Goal: Task Accomplishment & Management: Manage account settings

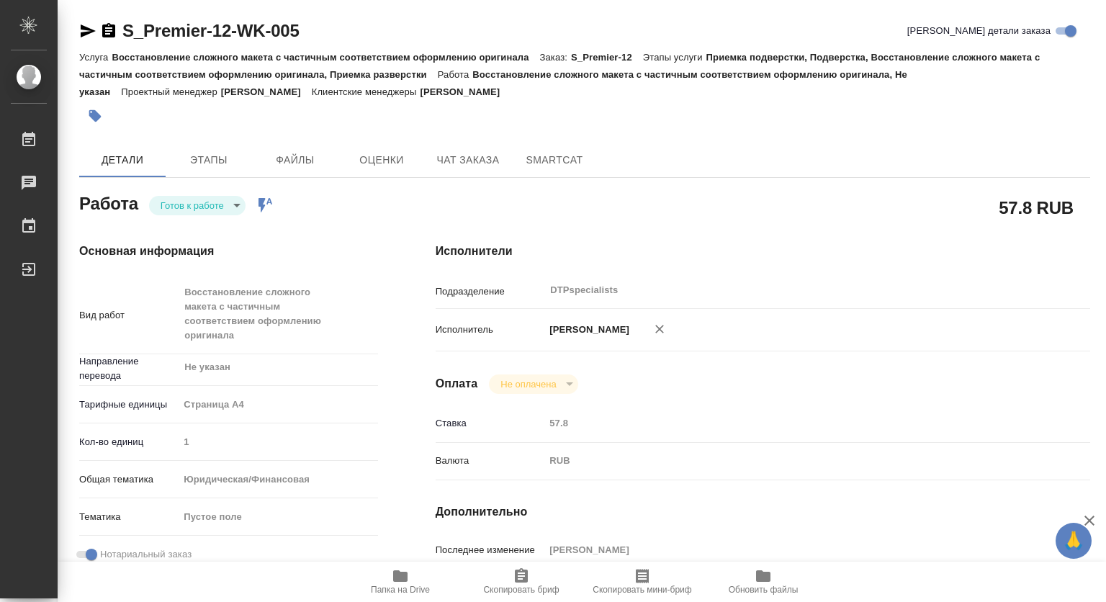
click at [107, 32] on icon "button" at bounding box center [108, 30] width 13 height 14
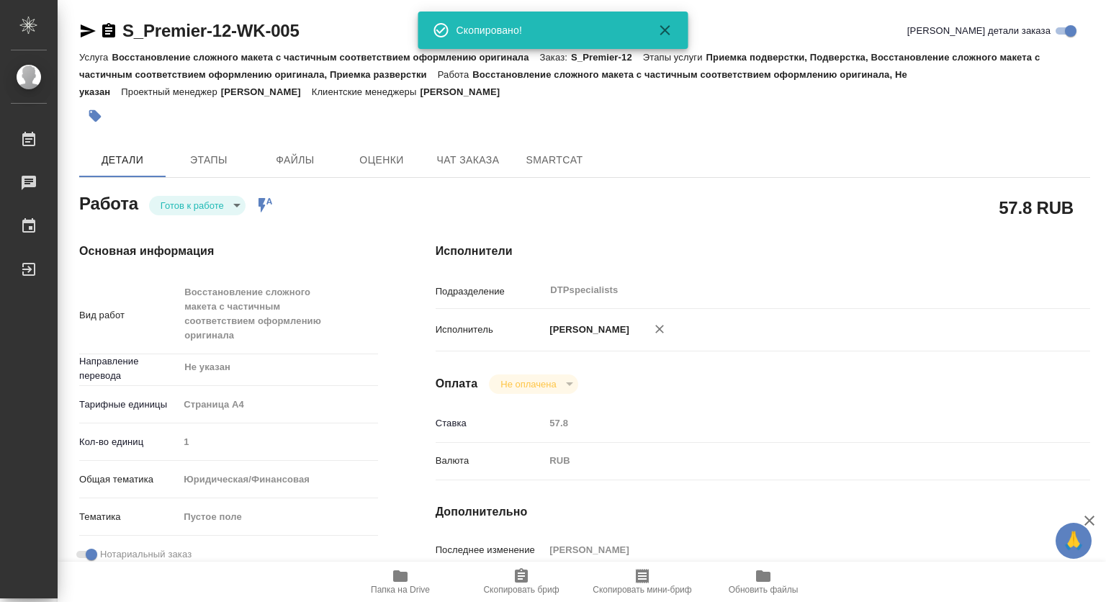
click at [197, 204] on body "🙏 .cls-1 fill:#fff; AWATERA [PERSON_NAME] 0 Чаты График Выйти S_Premier-12-WK-0…" at bounding box center [553, 301] width 1106 height 602
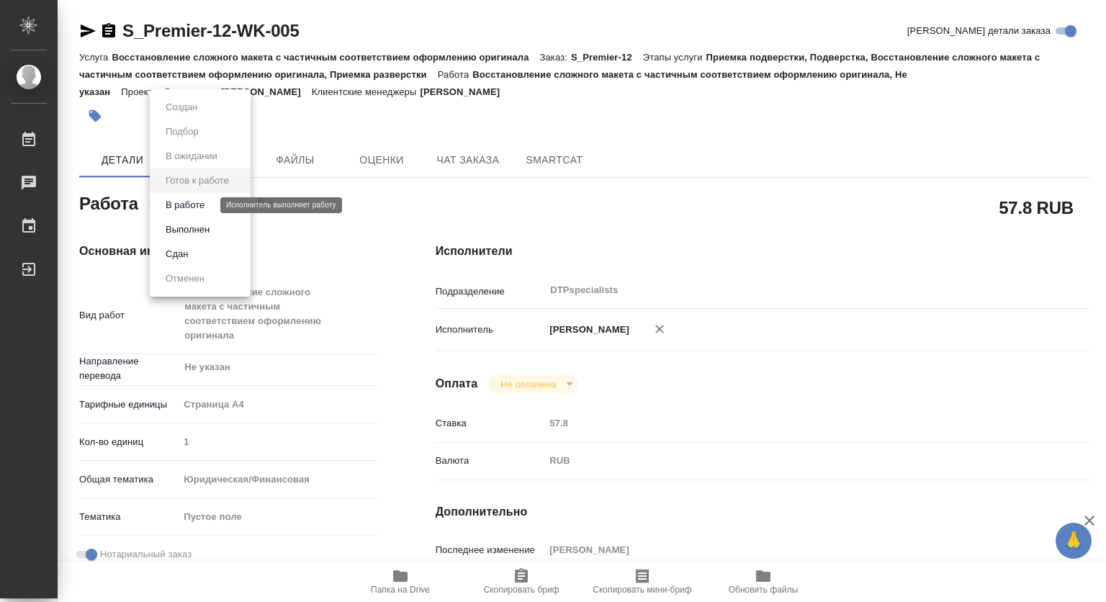
click at [192, 207] on button "В работе" at bounding box center [185, 205] width 48 height 16
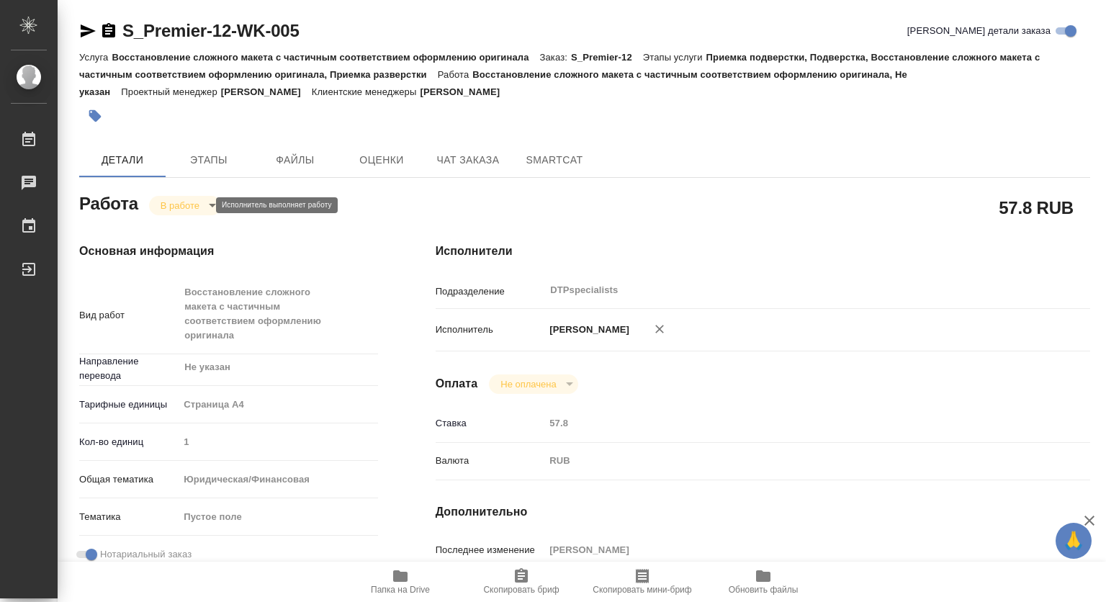
type textarea "x"
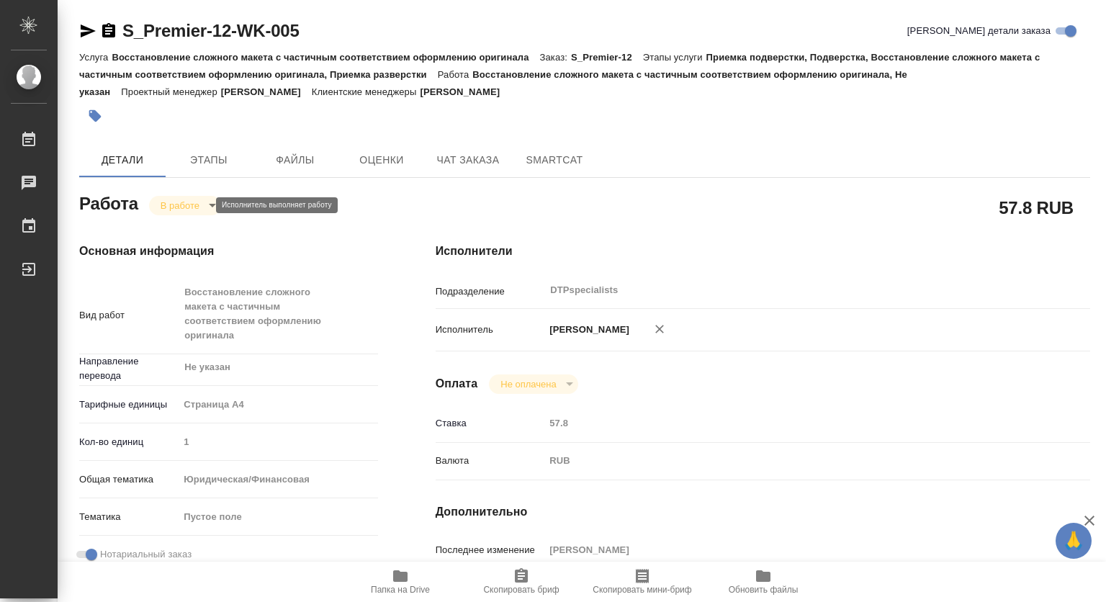
type textarea "x"
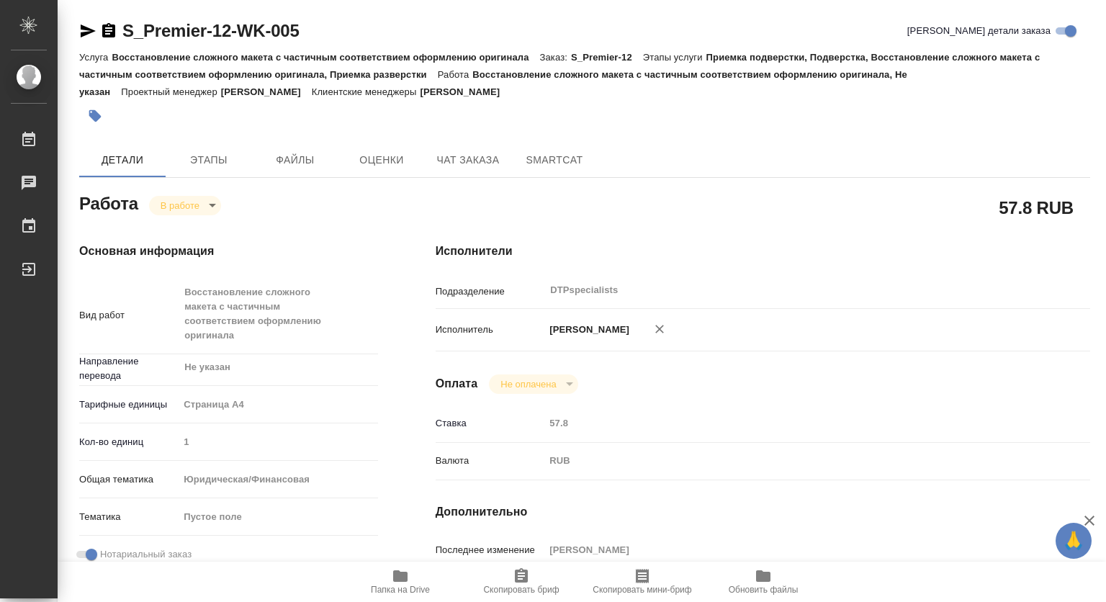
type textarea "x"
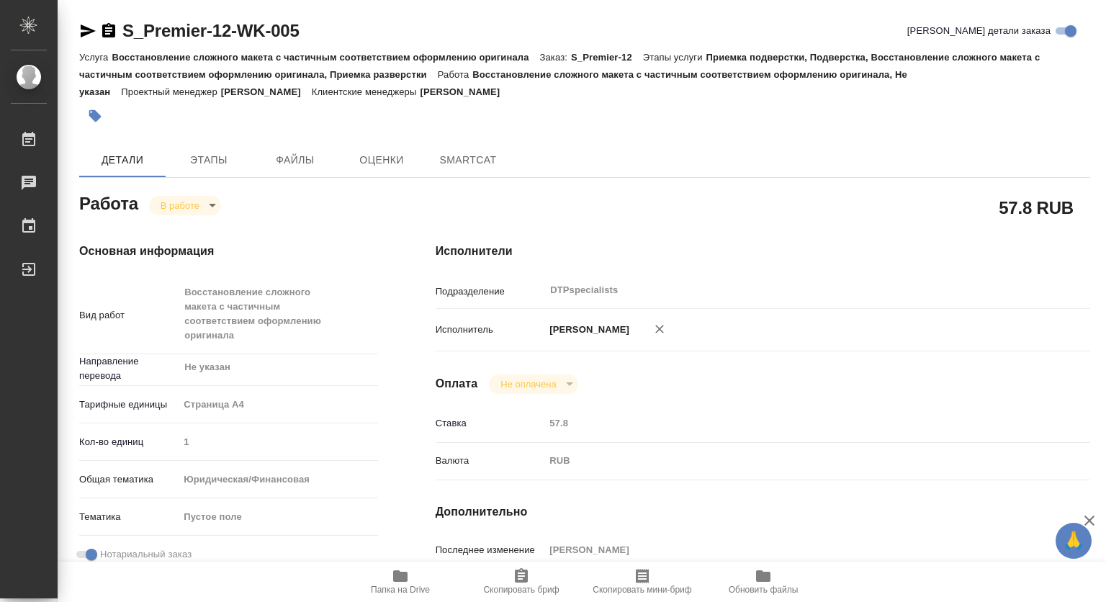
type textarea "x"
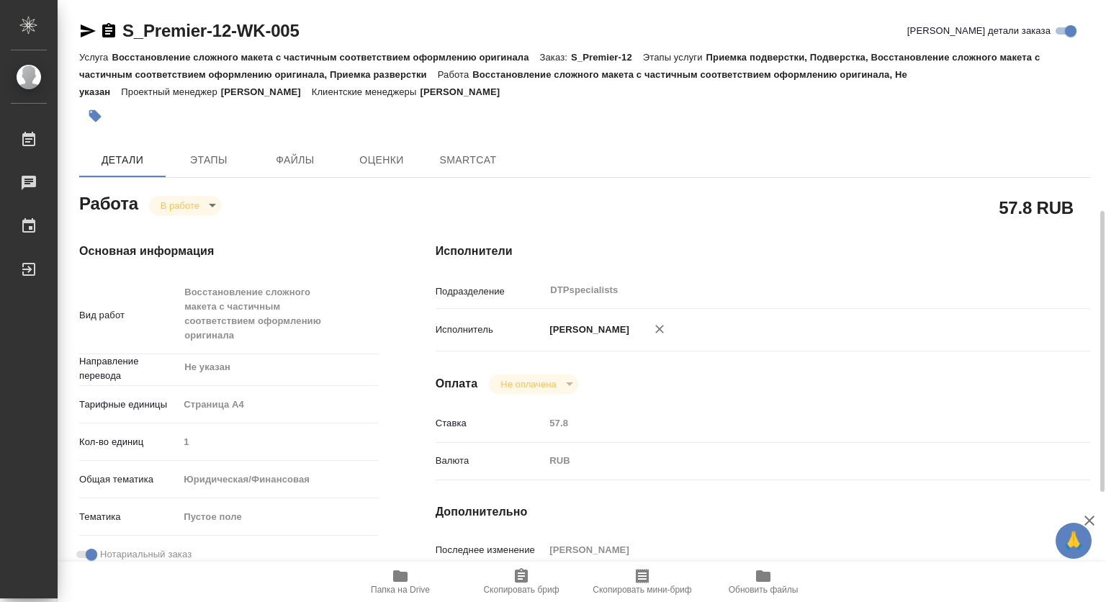
scroll to position [216, 0]
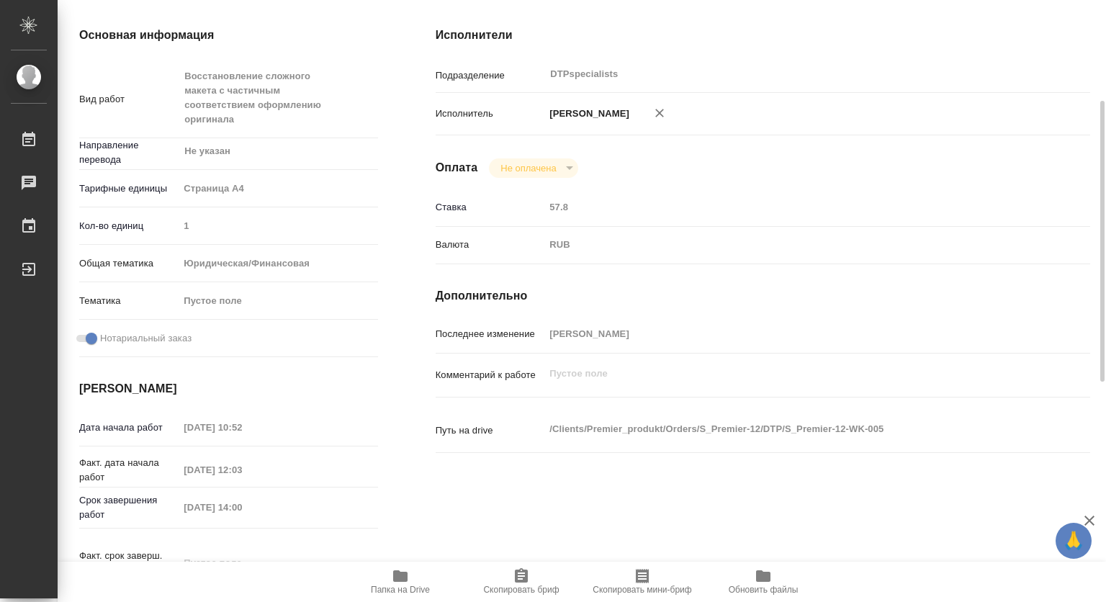
type textarea "x"
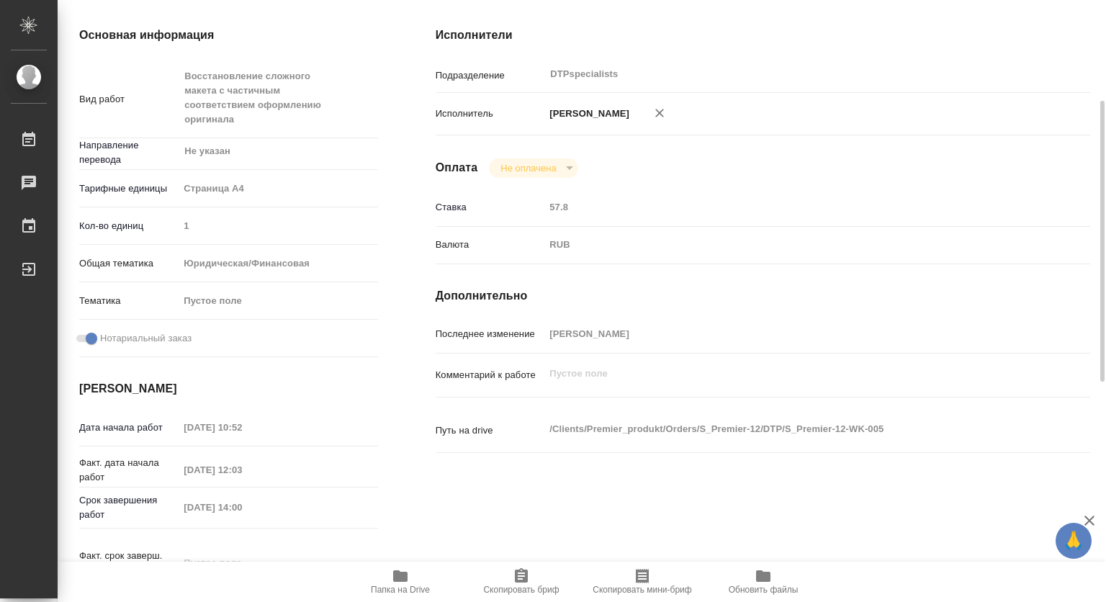
scroll to position [0, 0]
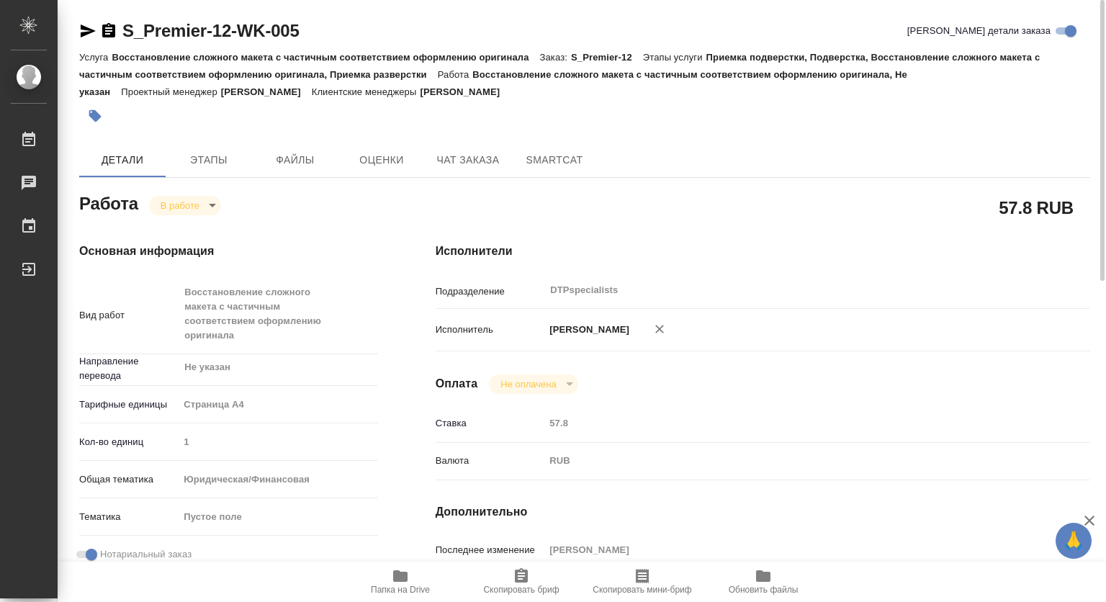
type textarea "x"
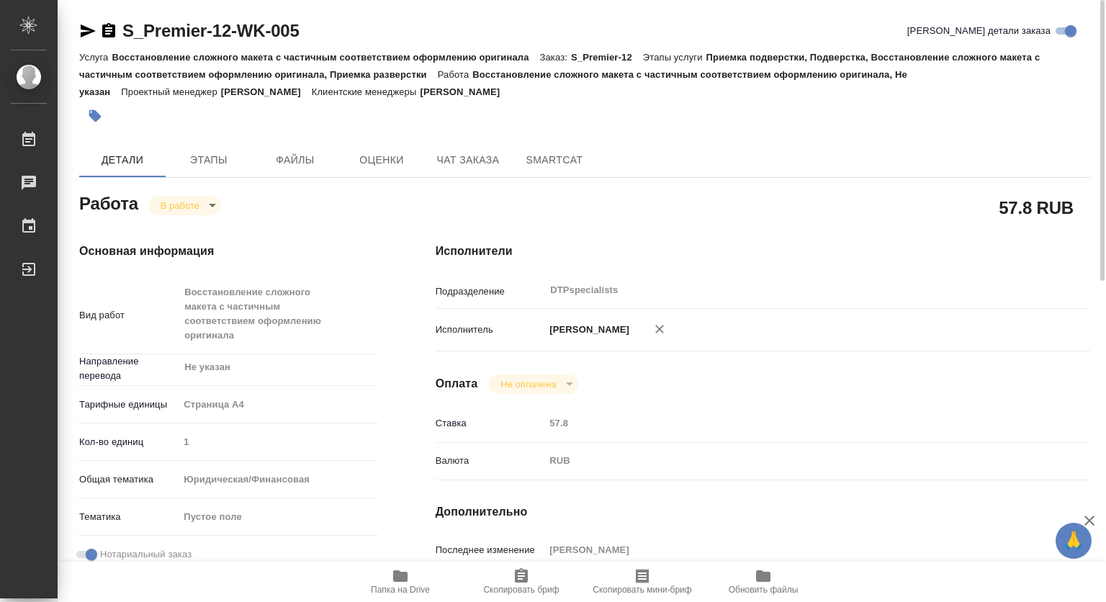
type textarea "x"
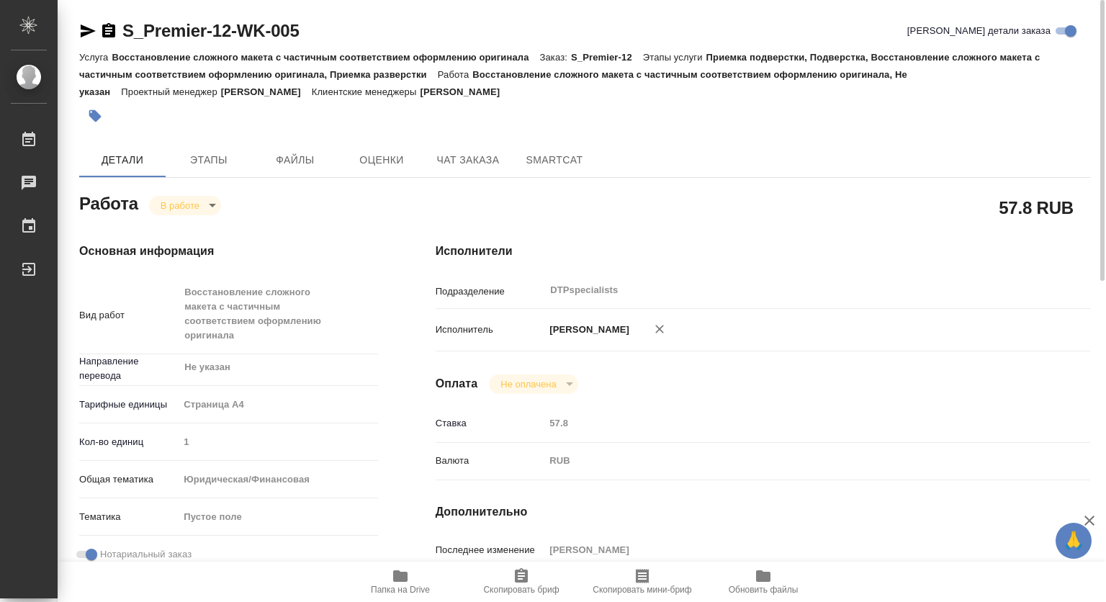
type textarea "x"
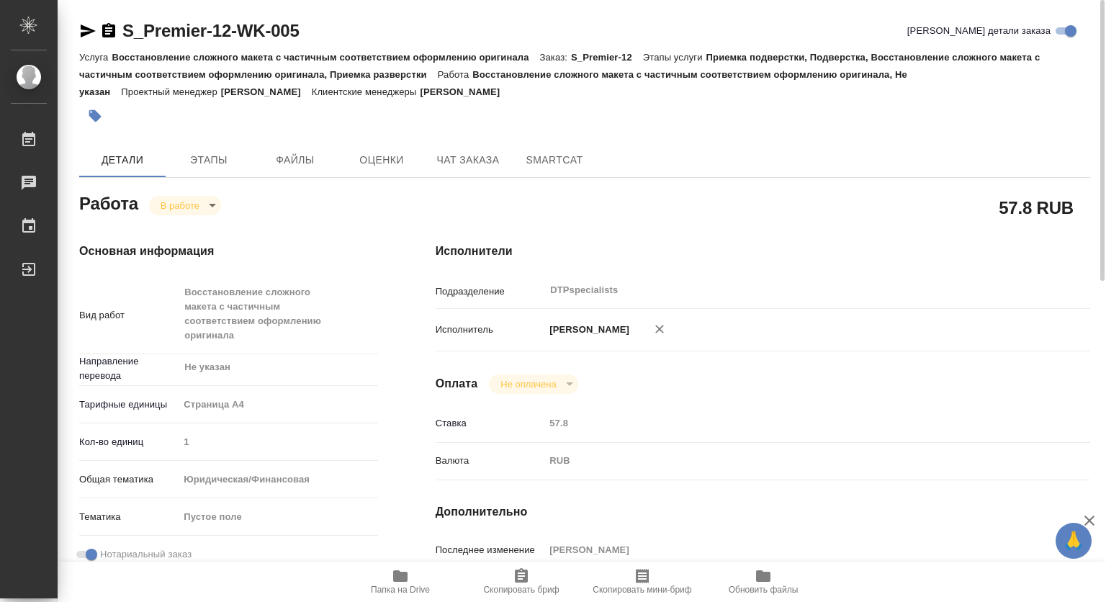
type textarea "x"
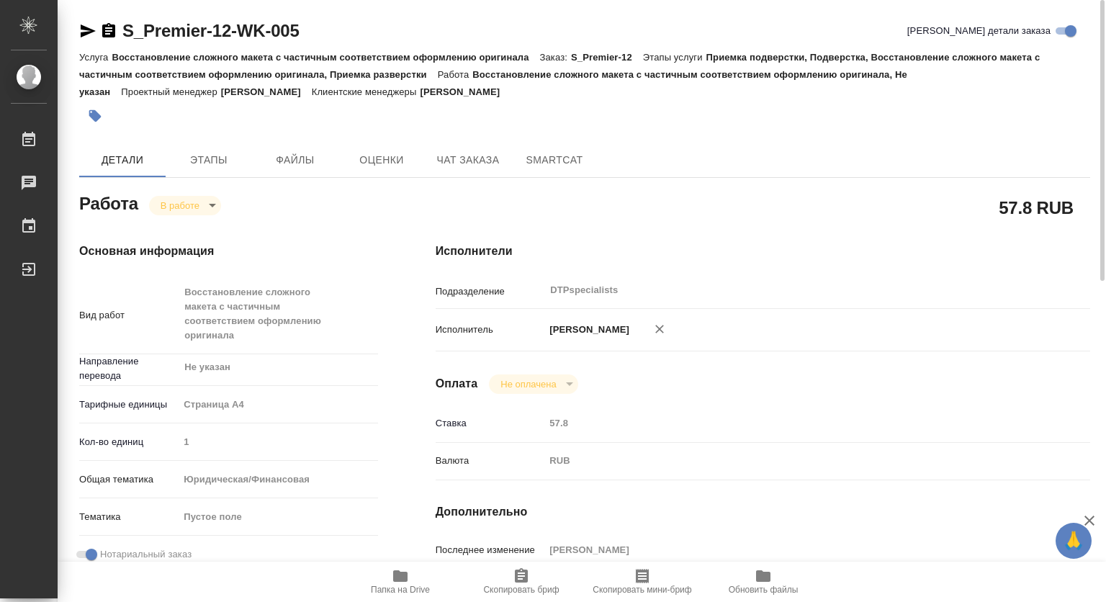
type textarea "x"
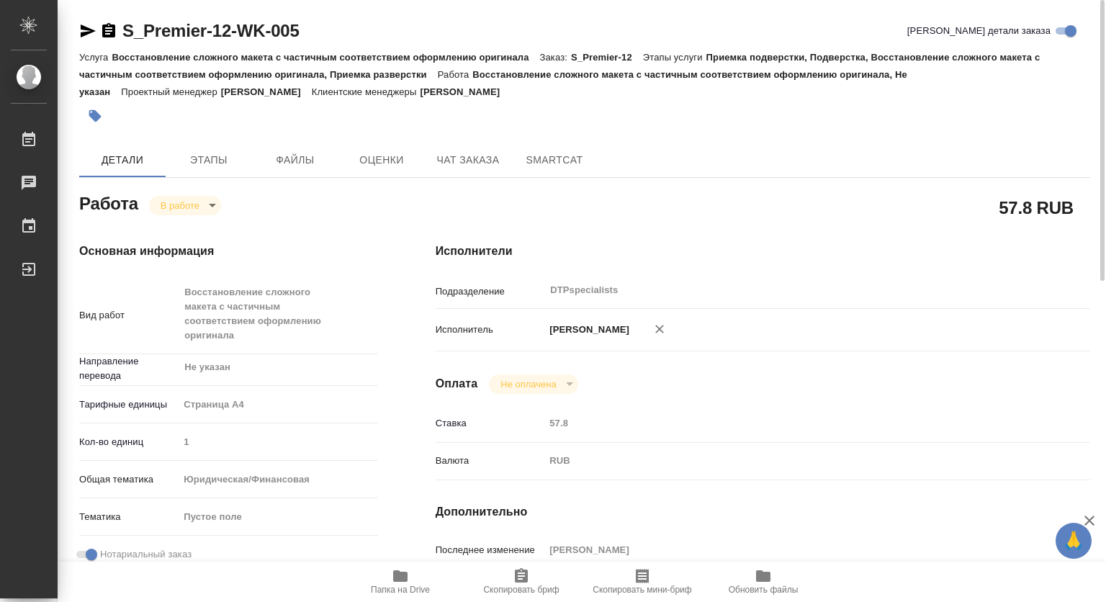
type textarea "x"
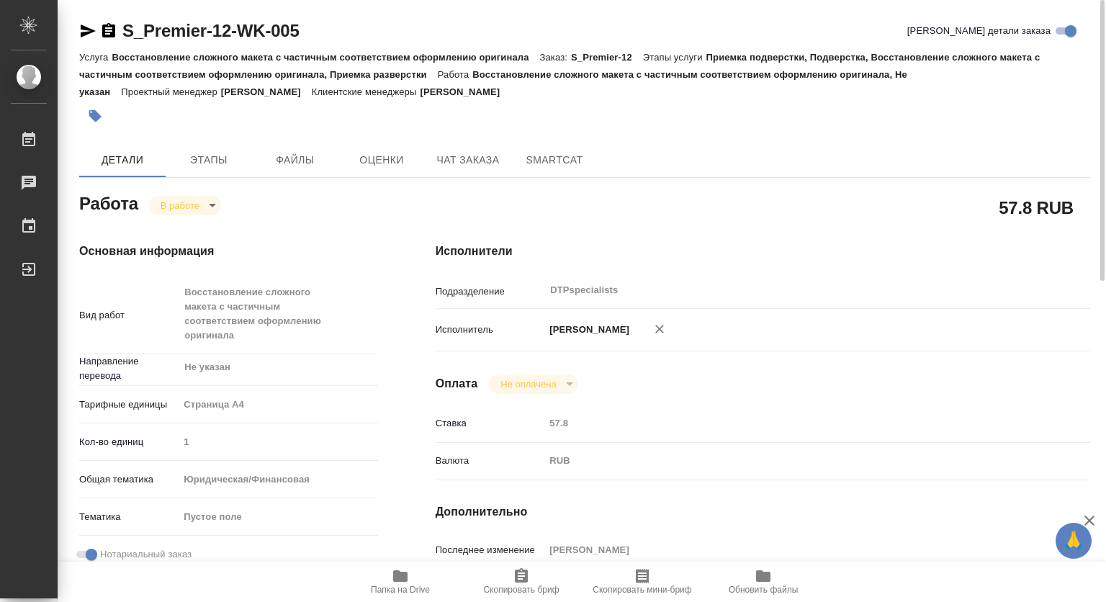
click at [401, 574] on icon "button" at bounding box center [400, 576] width 14 height 12
click at [190, 210] on body "🙏 .cls-1 fill:#fff; AWATERA [PERSON_NAME] 0 Чаты График Выйти S_Premier-12-WK-0…" at bounding box center [553, 301] width 1106 height 602
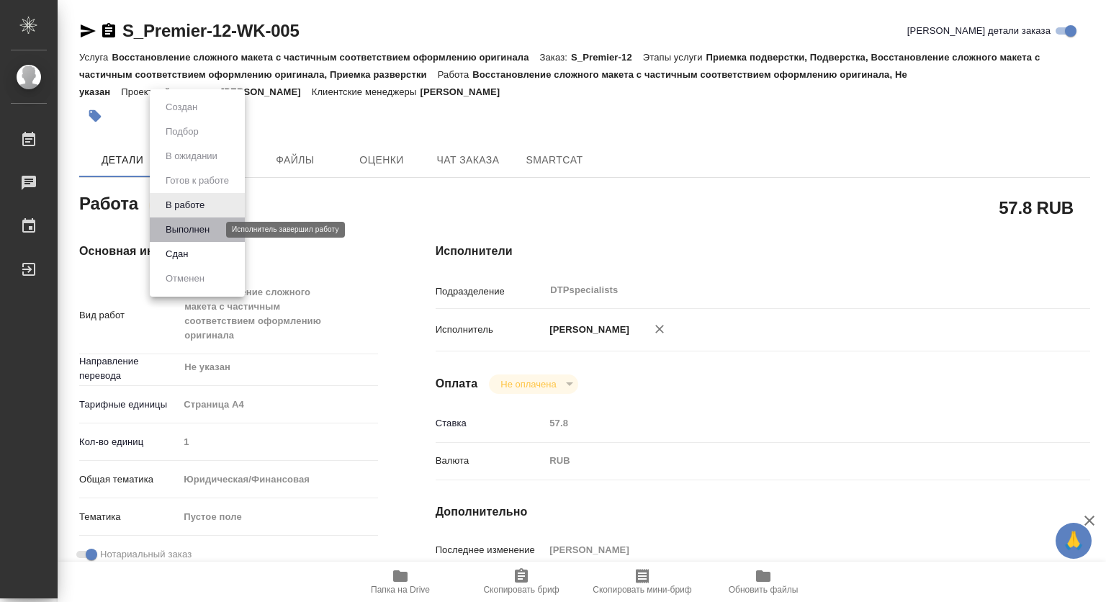
click at [187, 230] on button "Выполнен" at bounding box center [187, 230] width 53 height 16
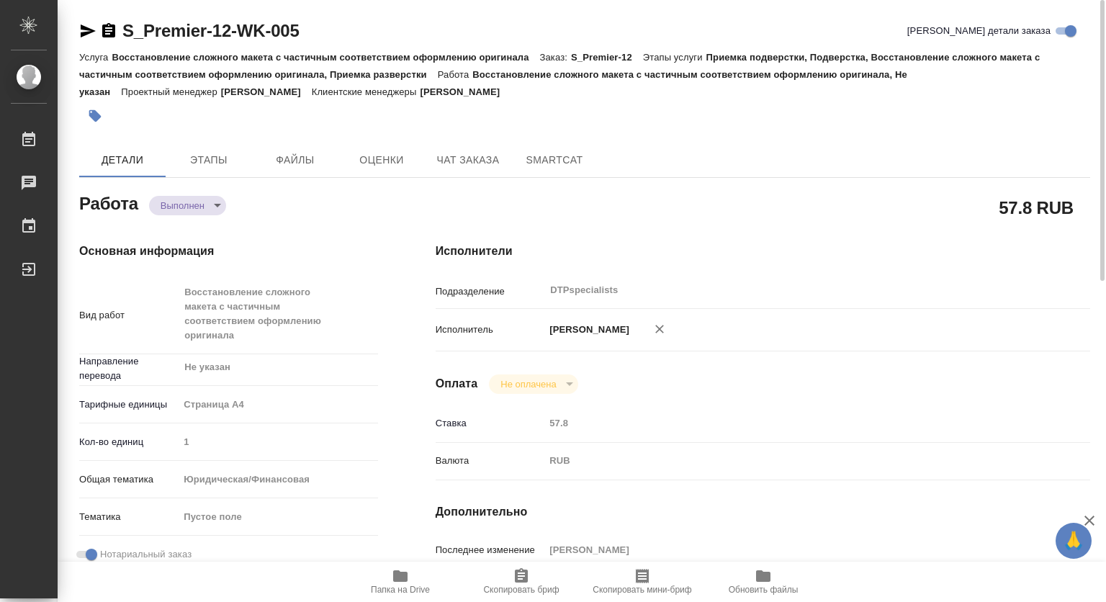
type textarea "x"
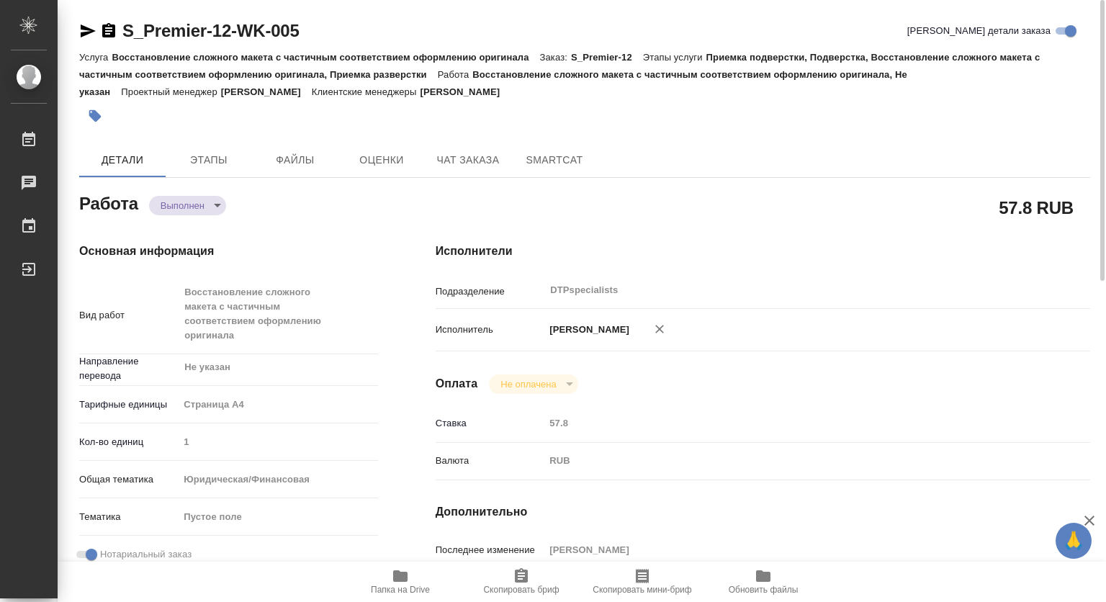
type textarea "x"
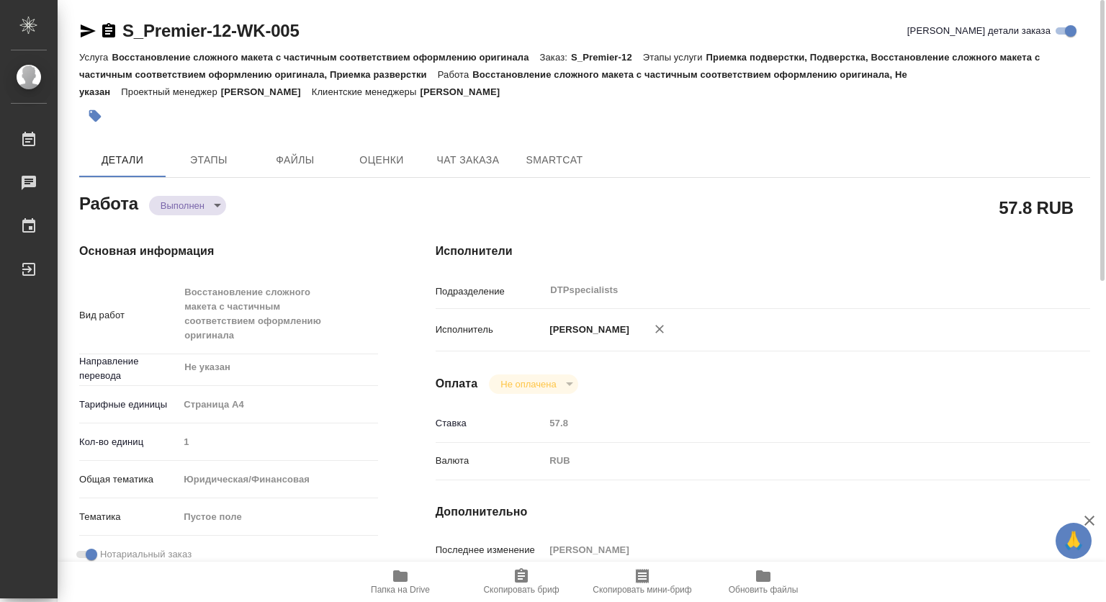
type textarea "x"
